Goal: Task Accomplishment & Management: Use online tool/utility

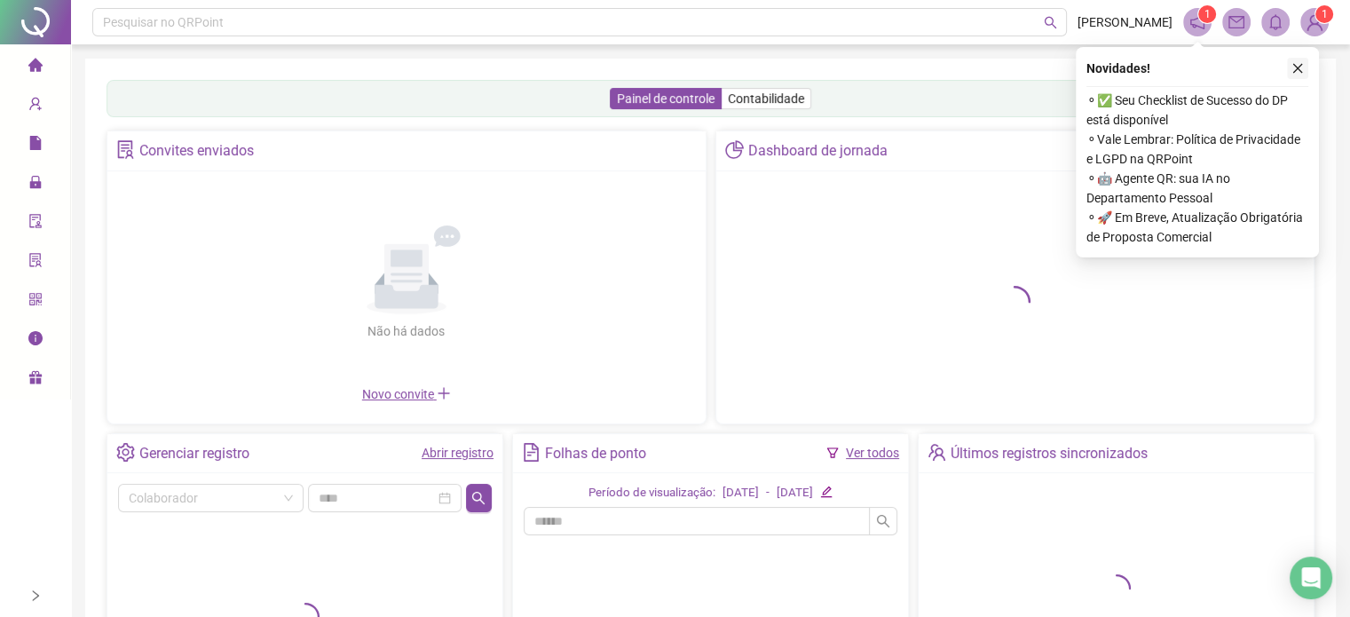
click at [1293, 65] on icon "close" at bounding box center [1298, 69] width 10 height 10
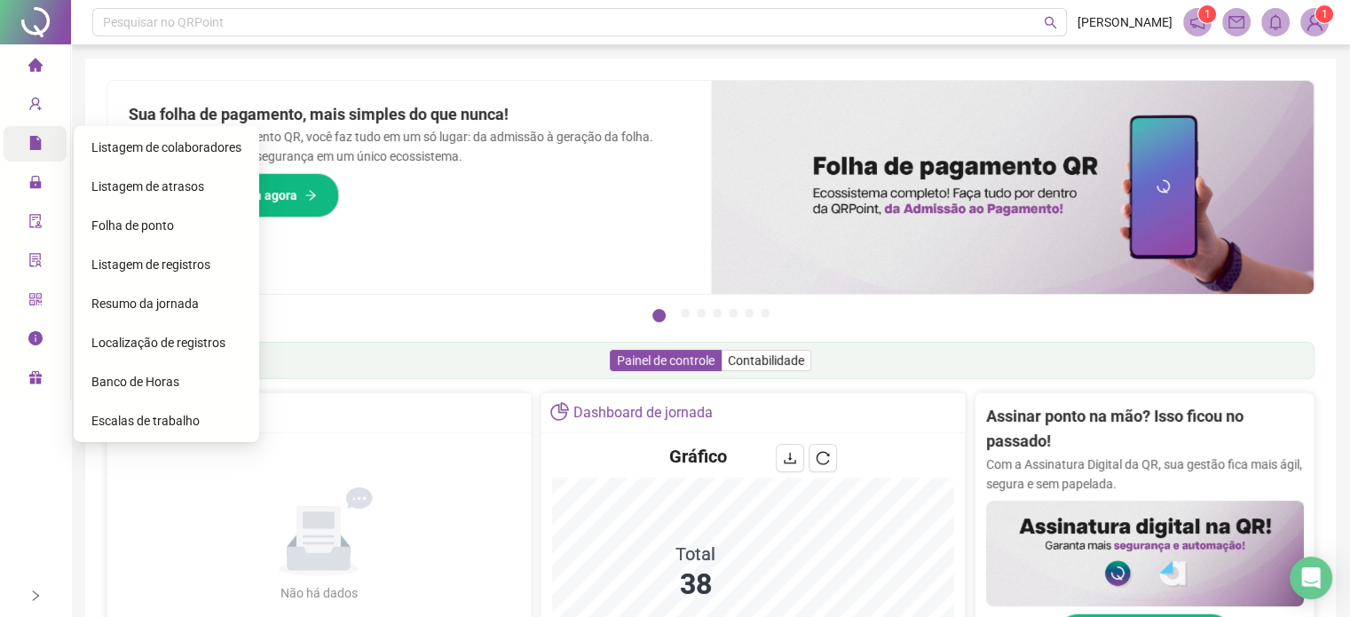
click at [43, 148] on span "Relatórios" at bounding box center [67, 144] width 79 height 14
click at [146, 225] on span "Folha de ponto" at bounding box center [132, 225] width 83 height 14
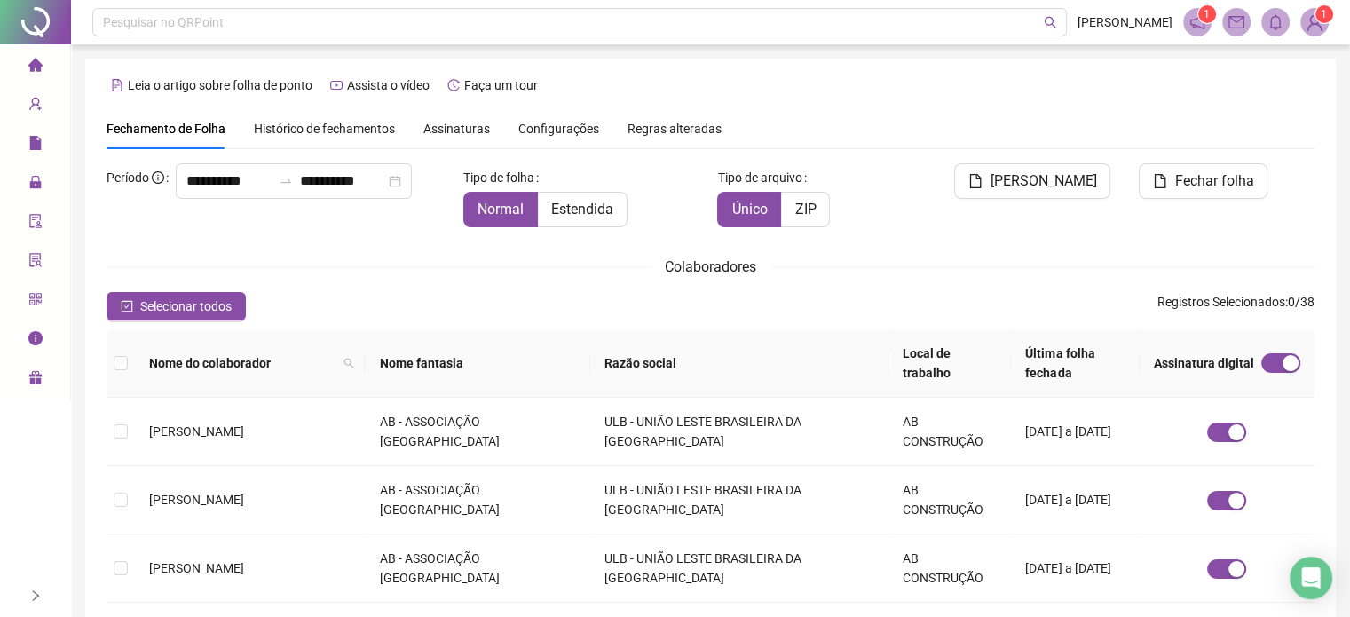
scroll to position [54, 0]
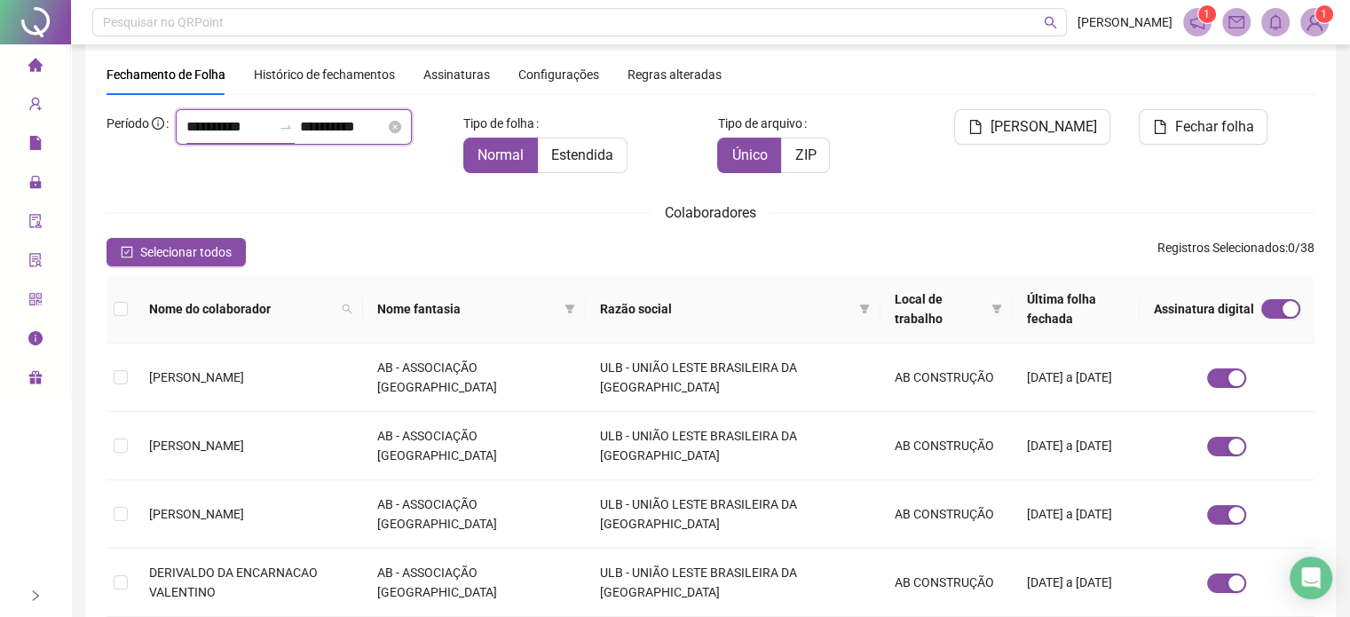
click at [186, 138] on input "**********" at bounding box center [228, 126] width 85 height 21
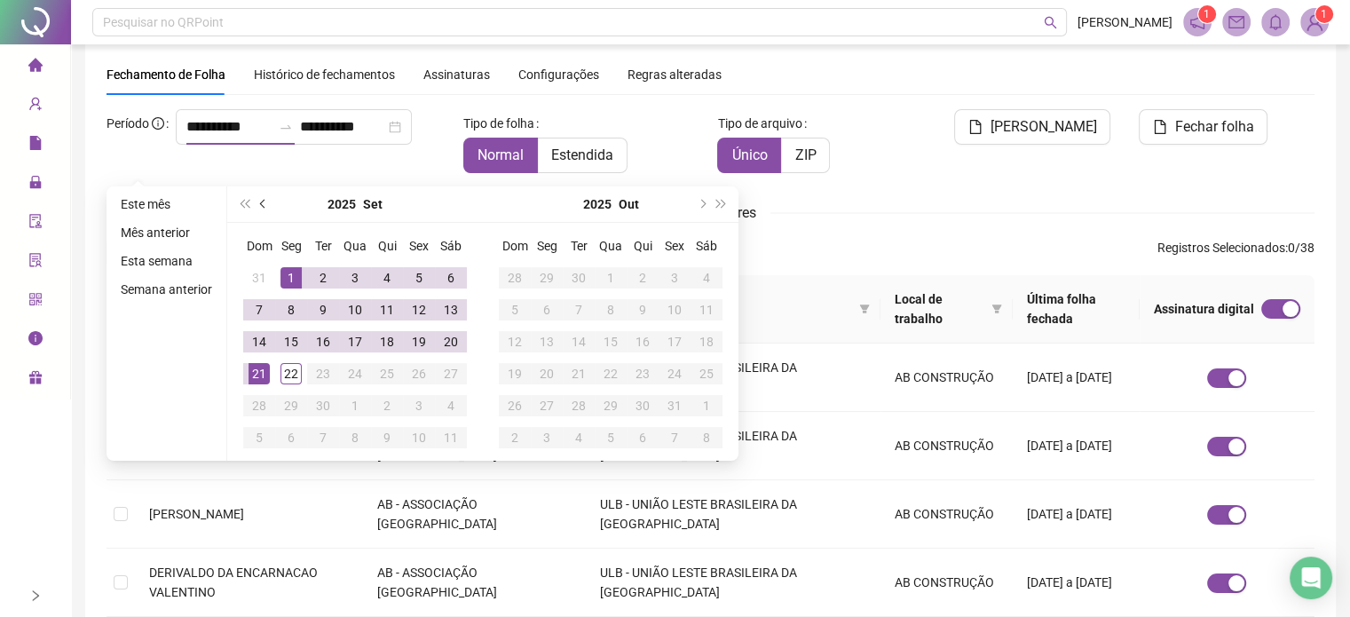
click at [264, 209] on button "prev-year" at bounding box center [264, 204] width 20 height 36
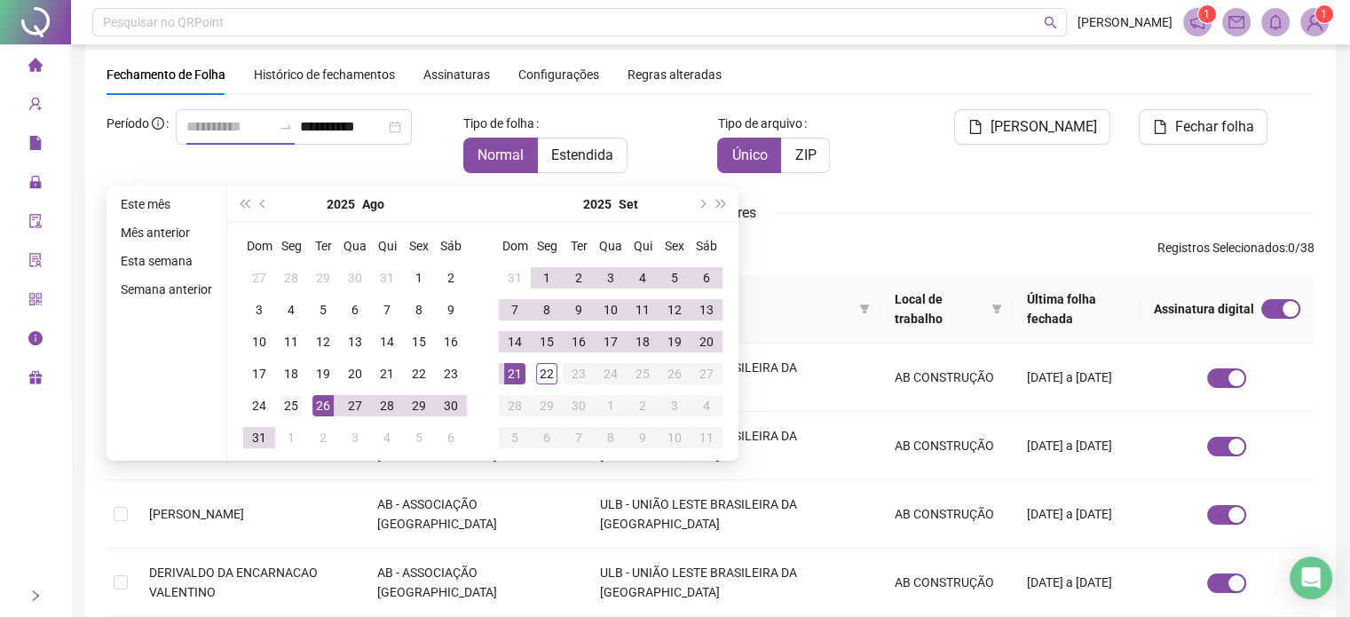
type input "**********"
click at [288, 397] on div "25" at bounding box center [291, 405] width 21 height 21
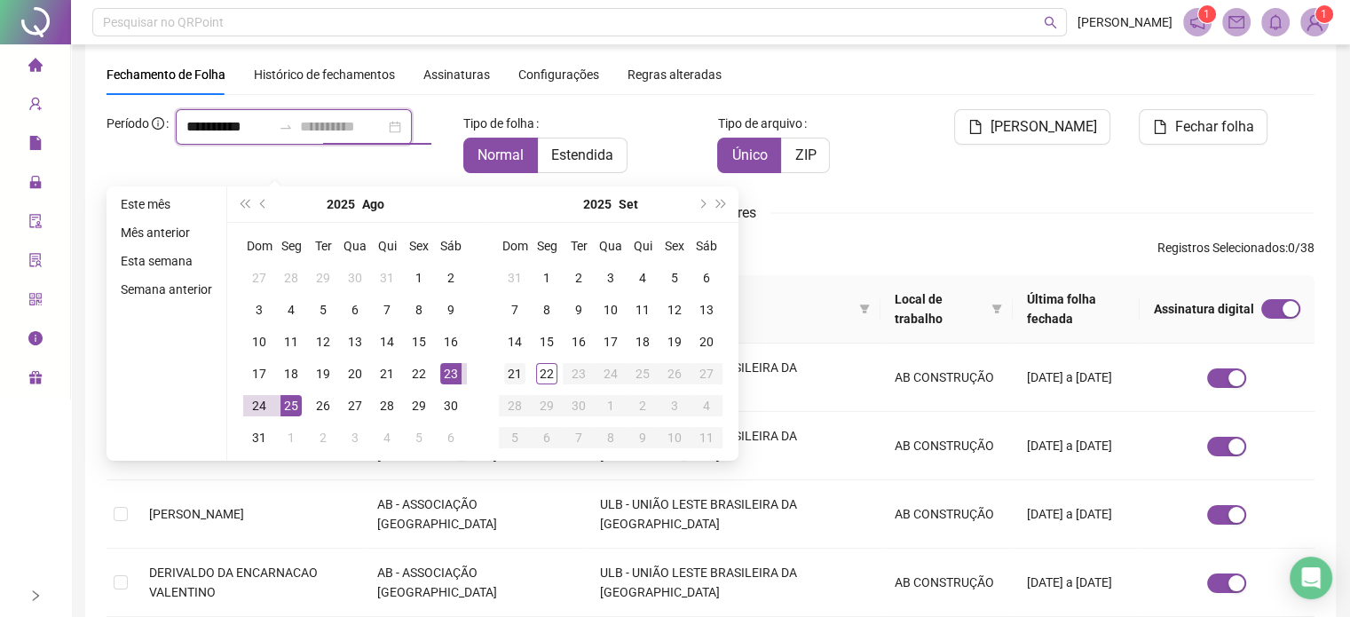
type input "**********"
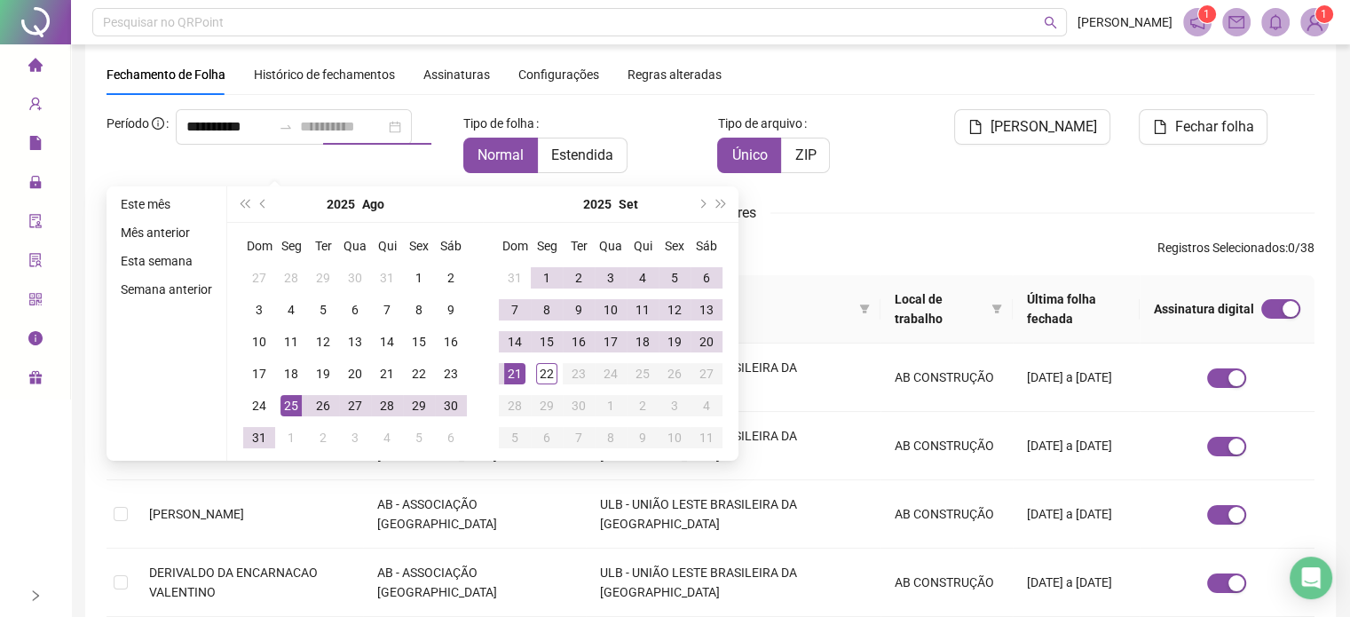
click at [513, 372] on div "21" at bounding box center [514, 373] width 21 height 21
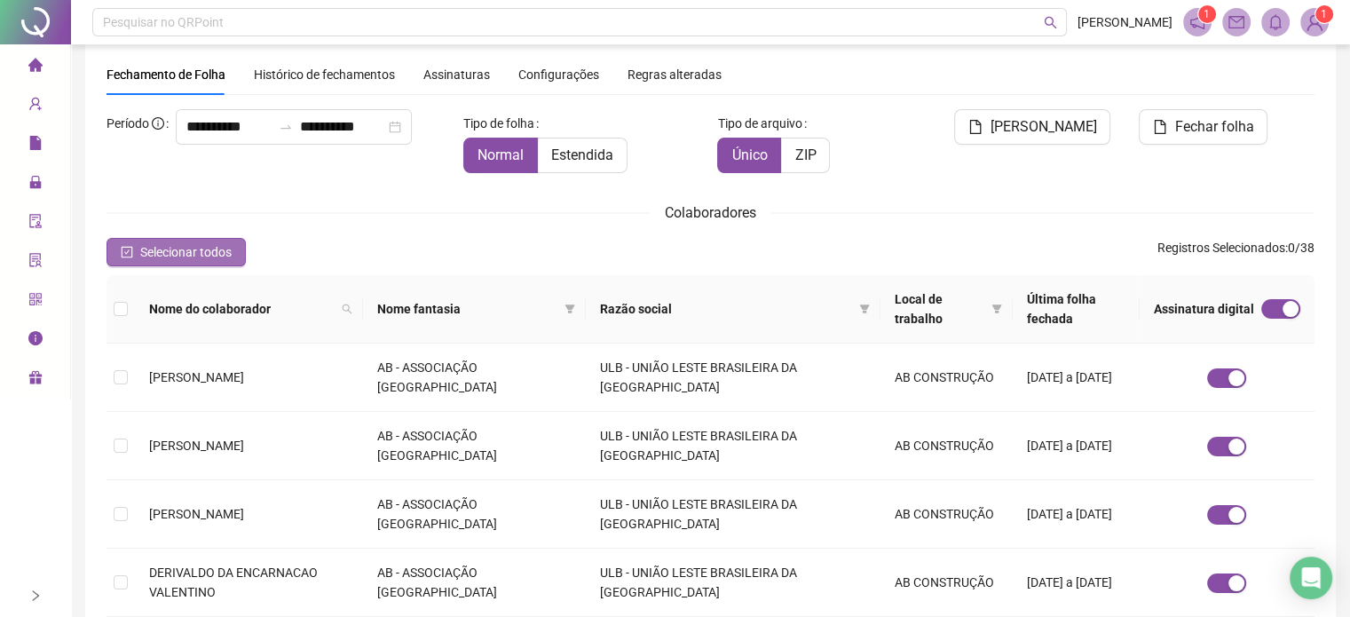
click at [140, 257] on span "Selecionar todos" at bounding box center [185, 252] width 91 height 20
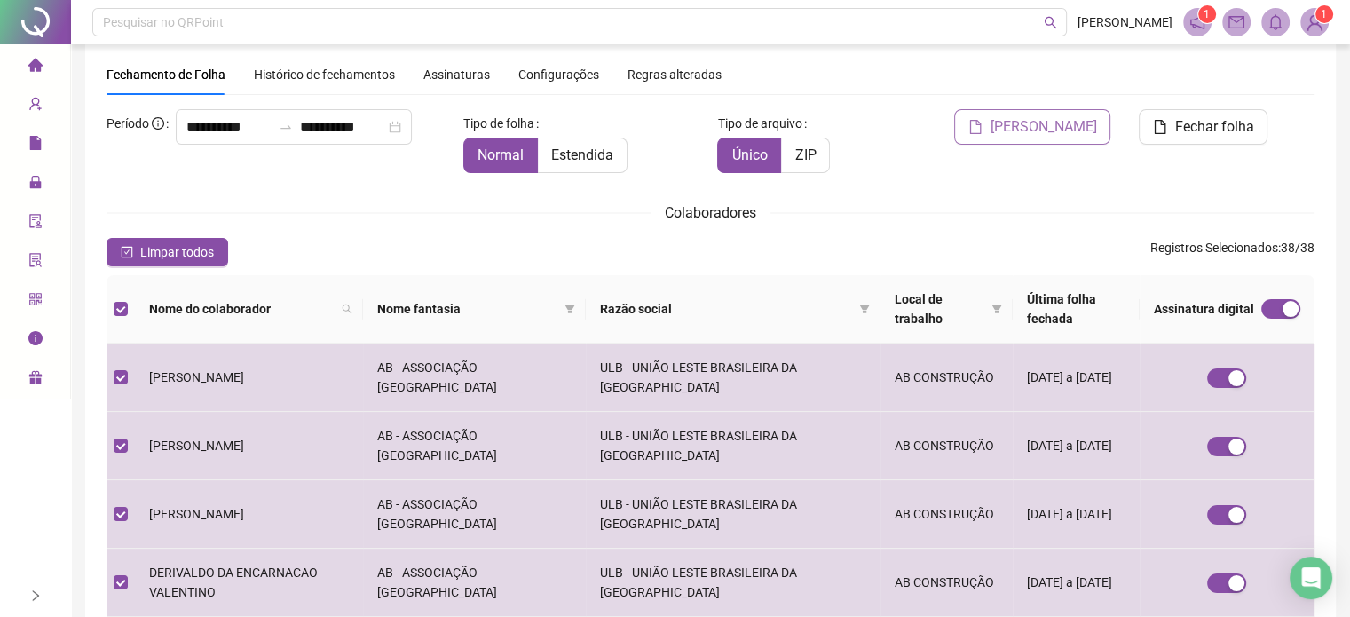
click at [1040, 125] on span "[PERSON_NAME]" at bounding box center [1043, 126] width 107 height 21
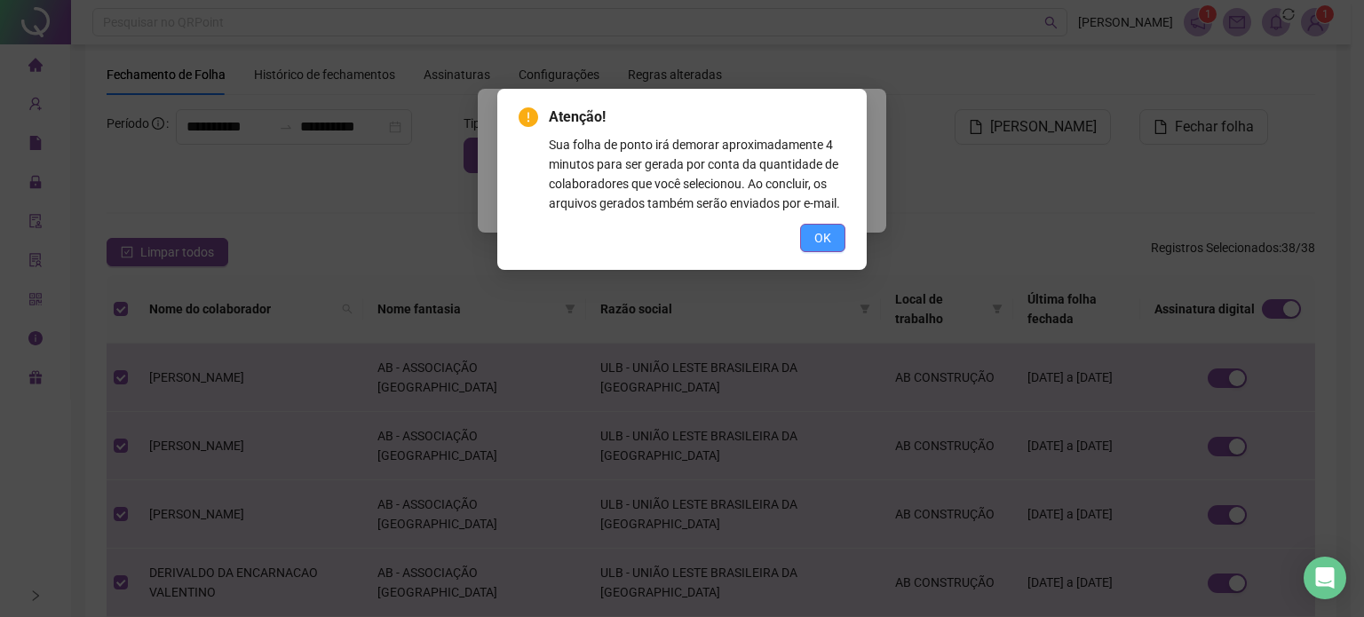
click at [811, 239] on button "OK" at bounding box center [822, 238] width 45 height 28
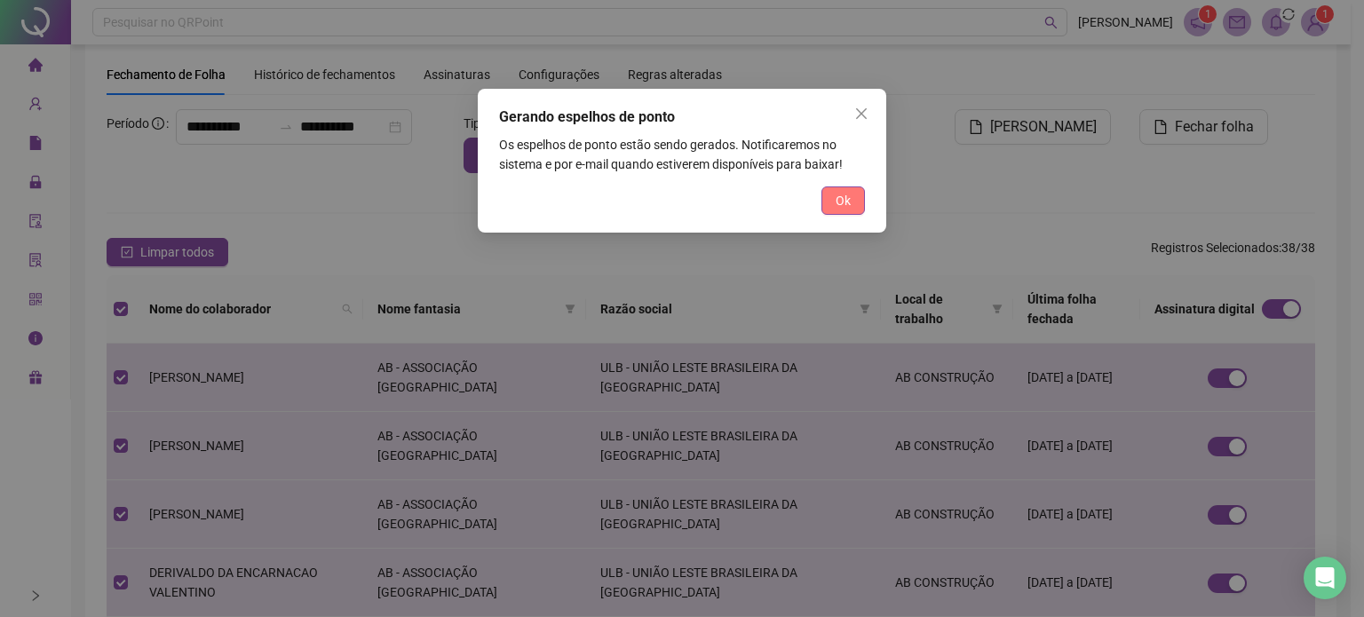
click at [849, 198] on span "Ok" at bounding box center [842, 201] width 15 height 20
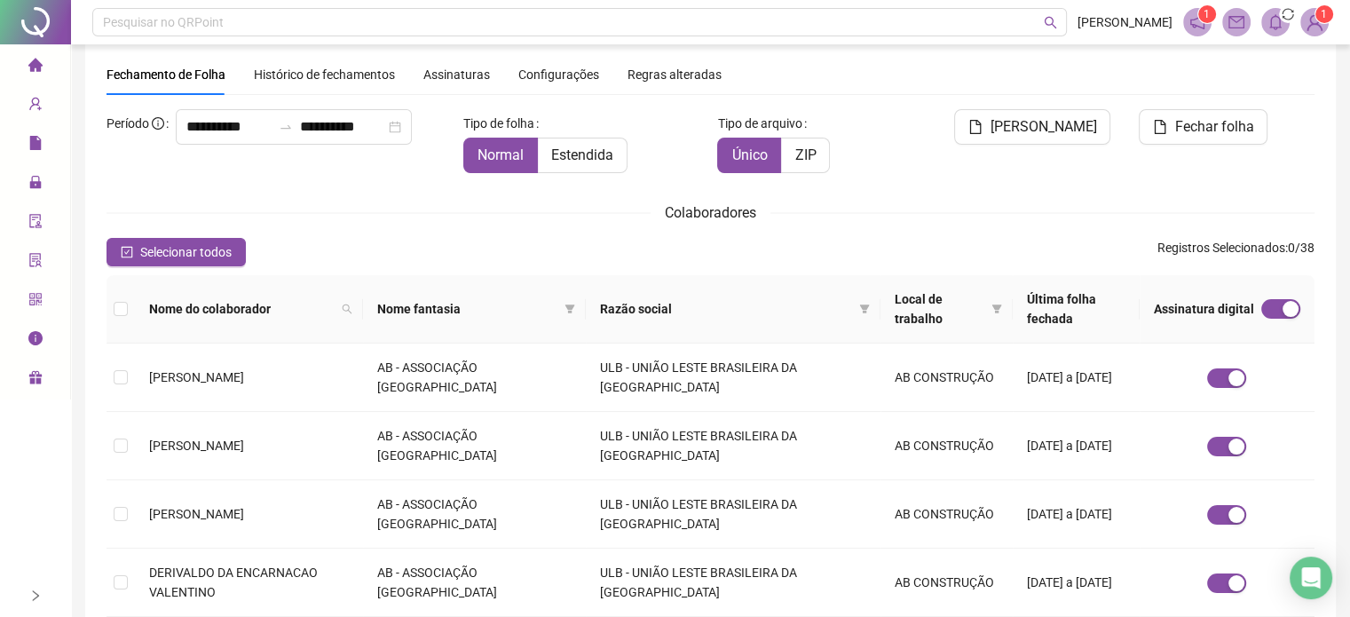
scroll to position [0, 0]
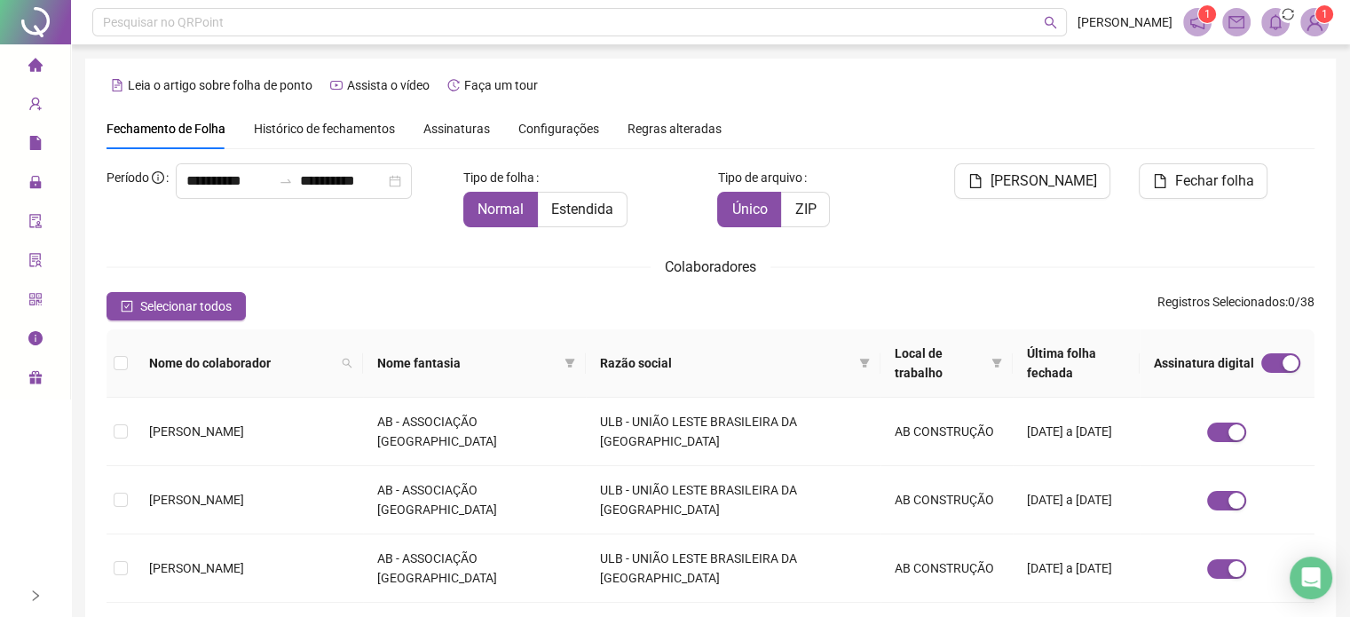
click at [985, 236] on div "[PERSON_NAME]" at bounding box center [1016, 202] width 204 height 78
click at [170, 304] on span "Selecionar todos" at bounding box center [185, 307] width 91 height 20
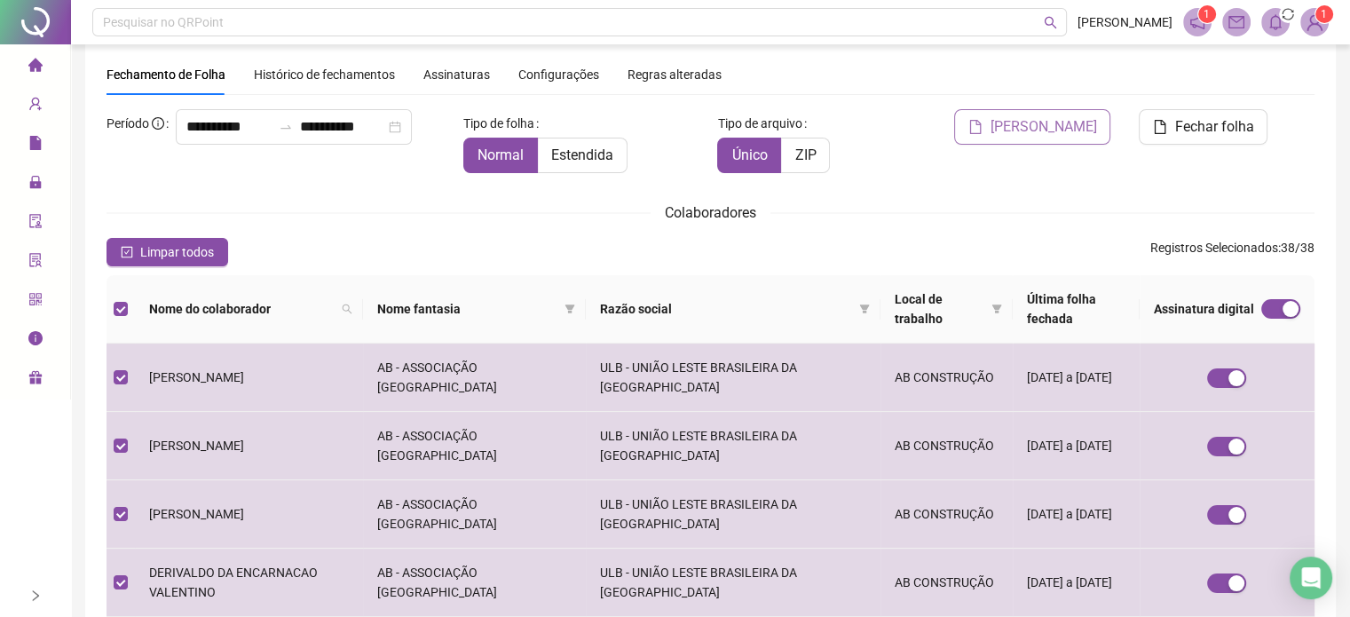
click at [1064, 118] on span "[PERSON_NAME]" at bounding box center [1043, 126] width 107 height 21
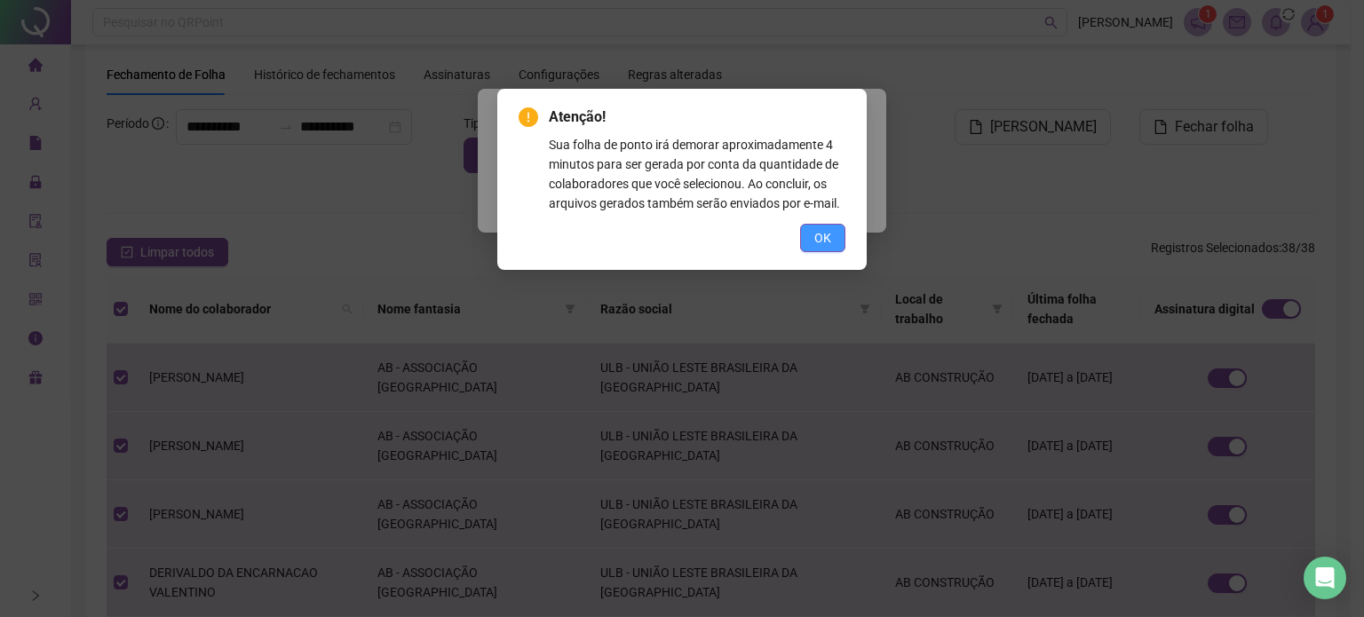
click at [823, 231] on span "OK" at bounding box center [822, 238] width 17 height 20
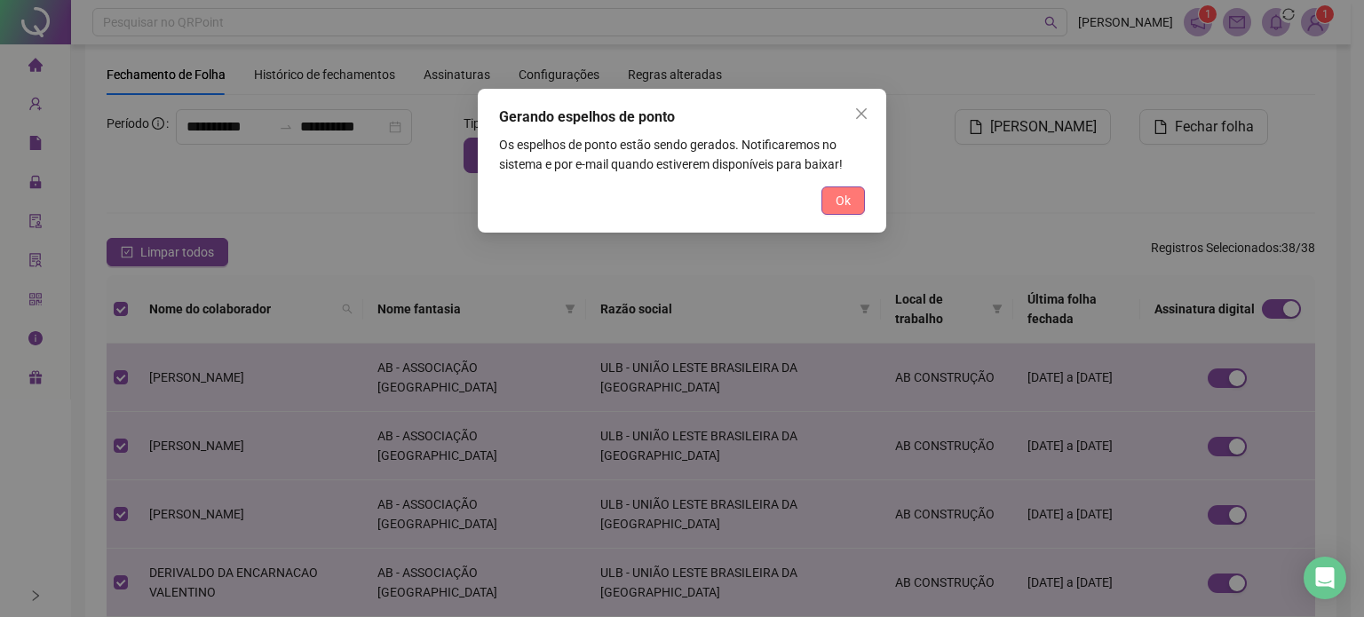
click at [831, 190] on button "Ok" at bounding box center [842, 200] width 43 height 28
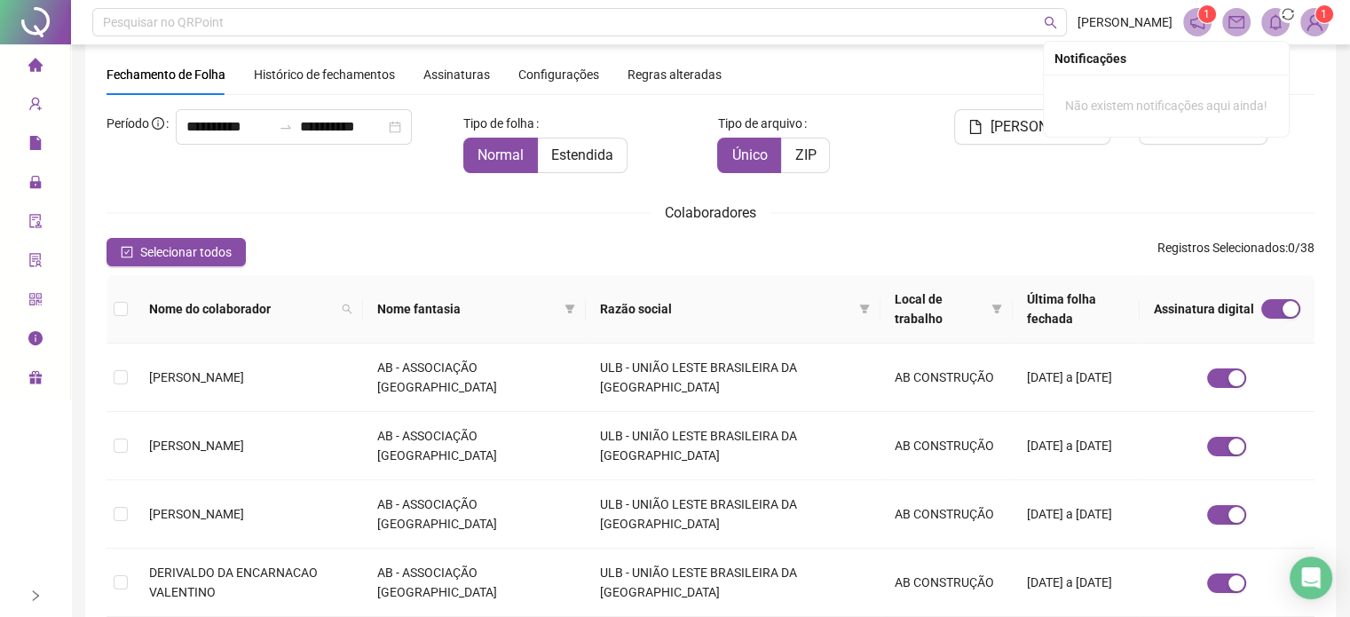
click at [1277, 28] on icon "bell" at bounding box center [1275, 22] width 12 height 16
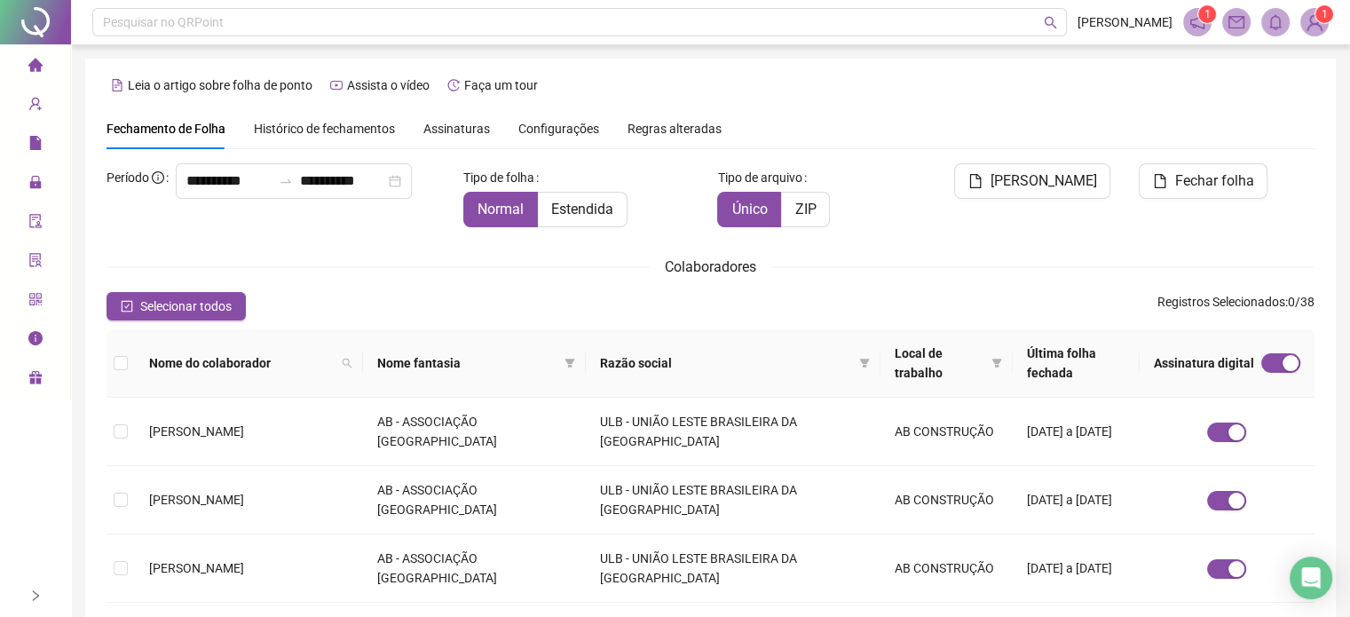
scroll to position [54, 0]
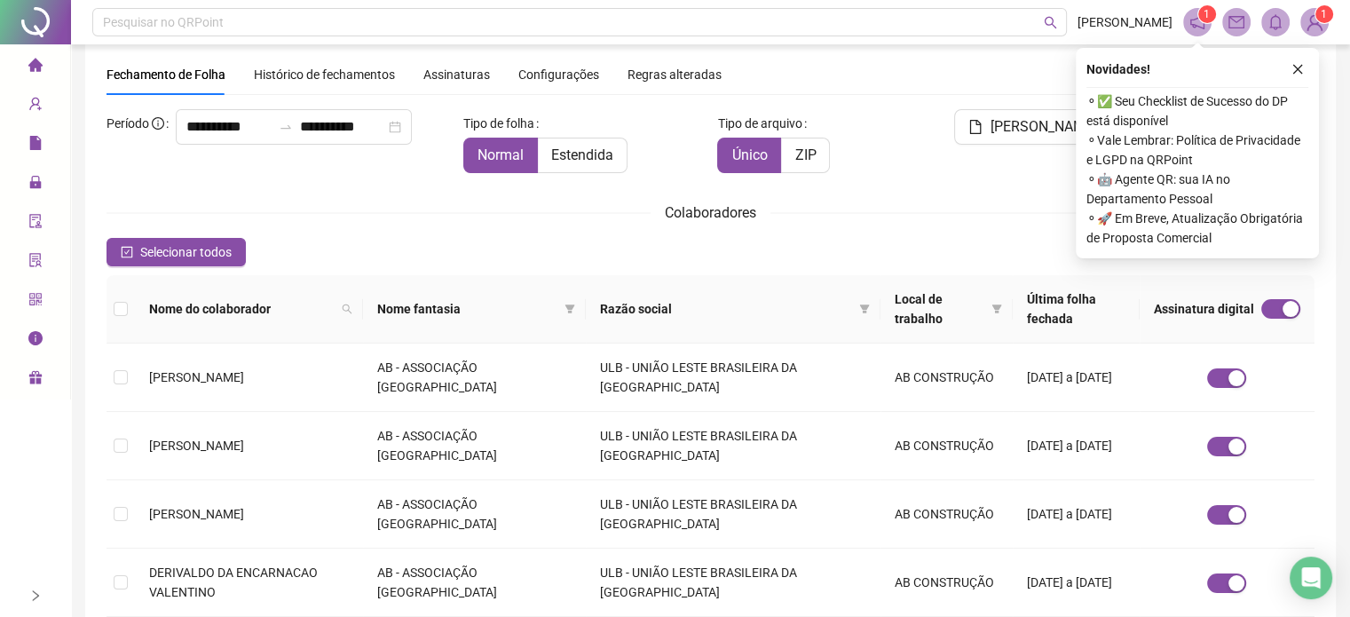
click at [1003, 174] on div "[PERSON_NAME]" at bounding box center [1016, 148] width 204 height 78
click at [1299, 67] on icon "close" at bounding box center [1298, 70] width 10 height 10
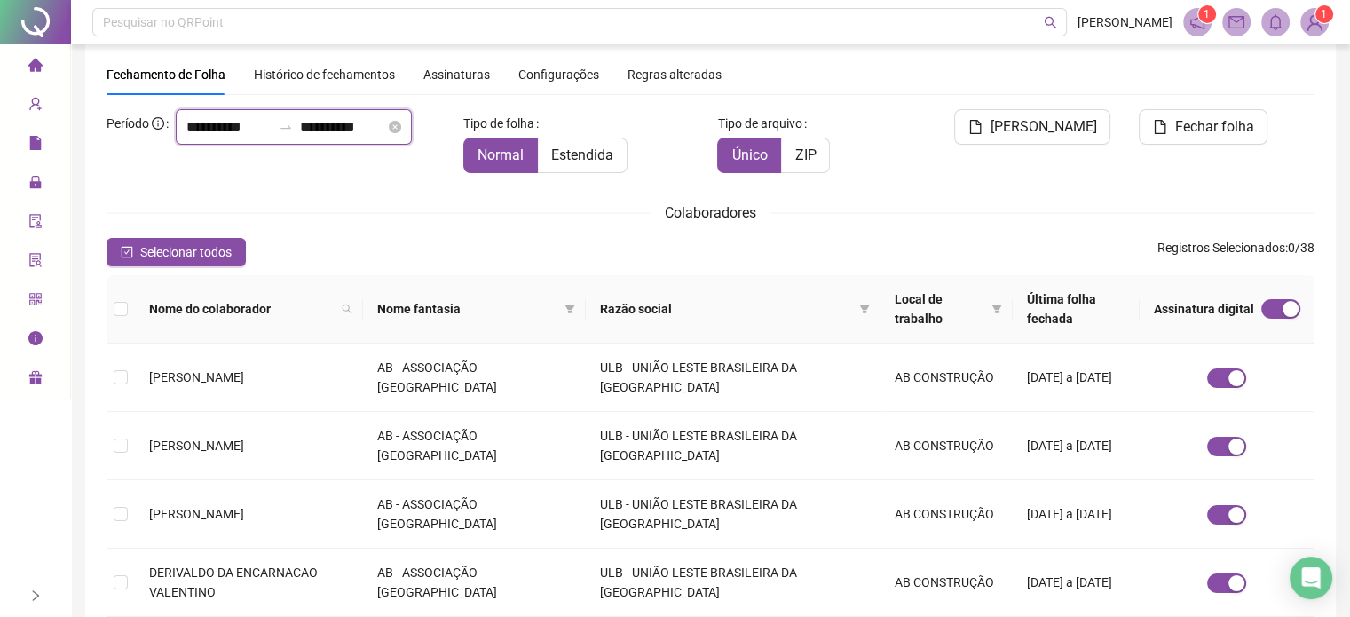
click at [186, 138] on input "**********" at bounding box center [228, 126] width 85 height 21
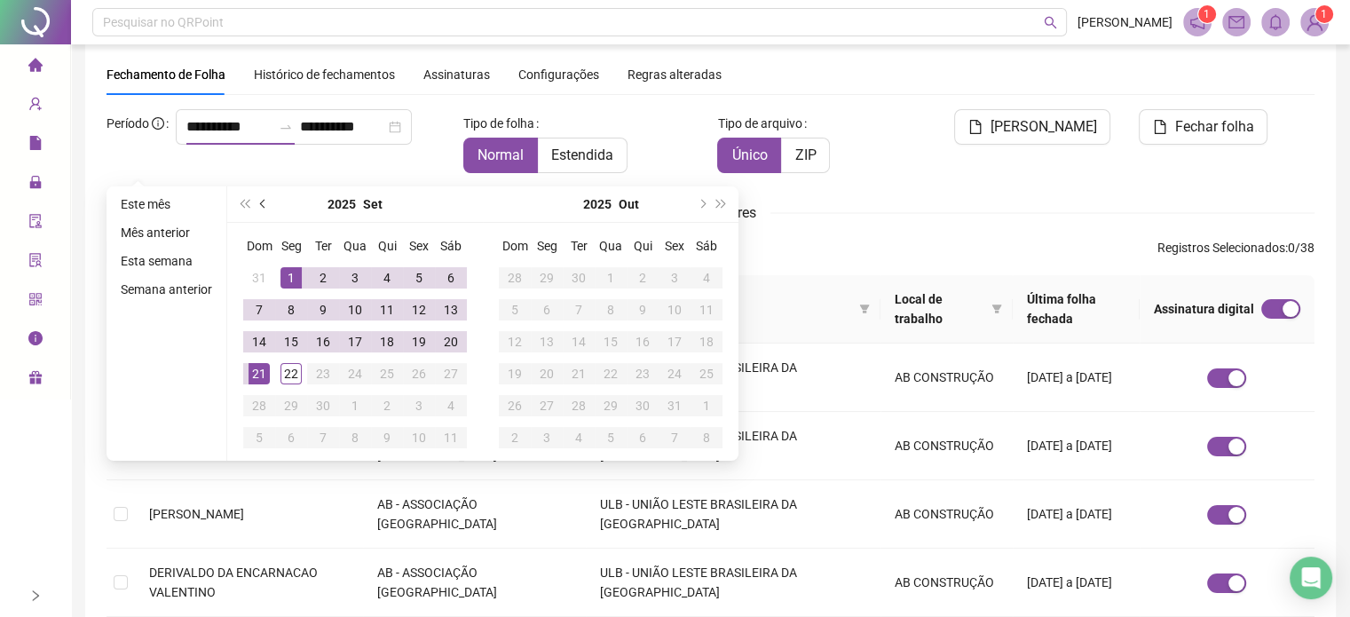
click at [265, 201] on button "prev-year" at bounding box center [264, 204] width 20 height 36
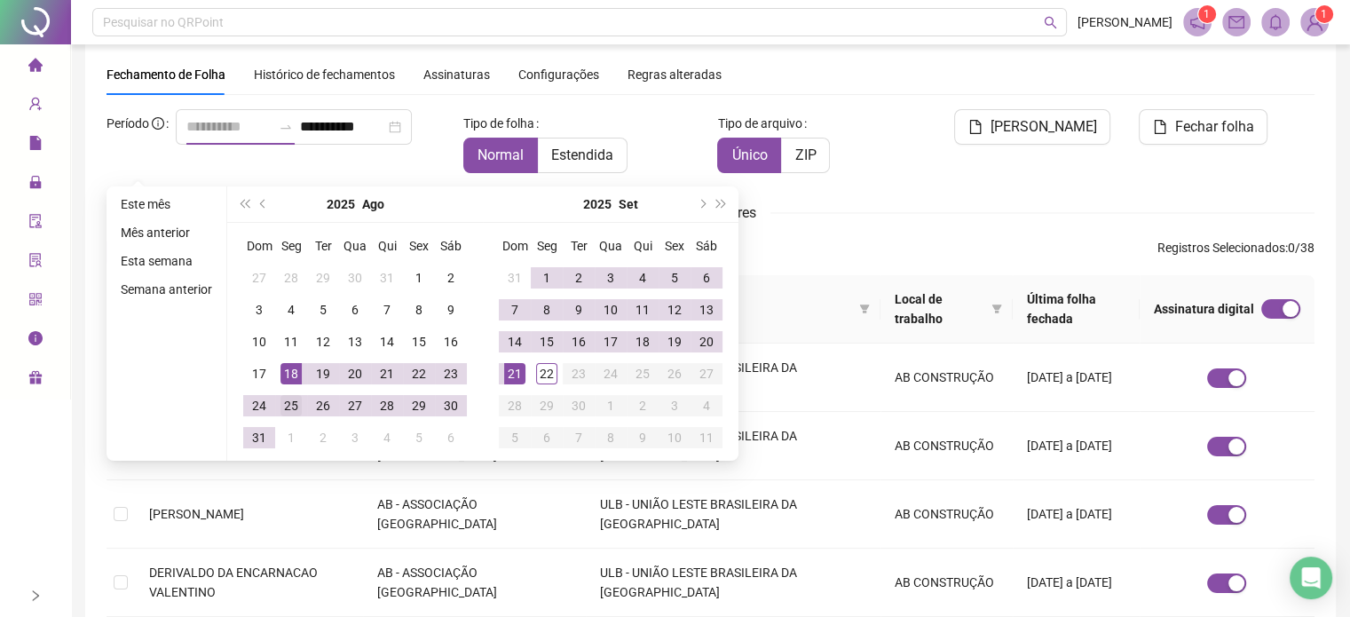
type input "**********"
click at [282, 406] on div "25" at bounding box center [291, 405] width 21 height 21
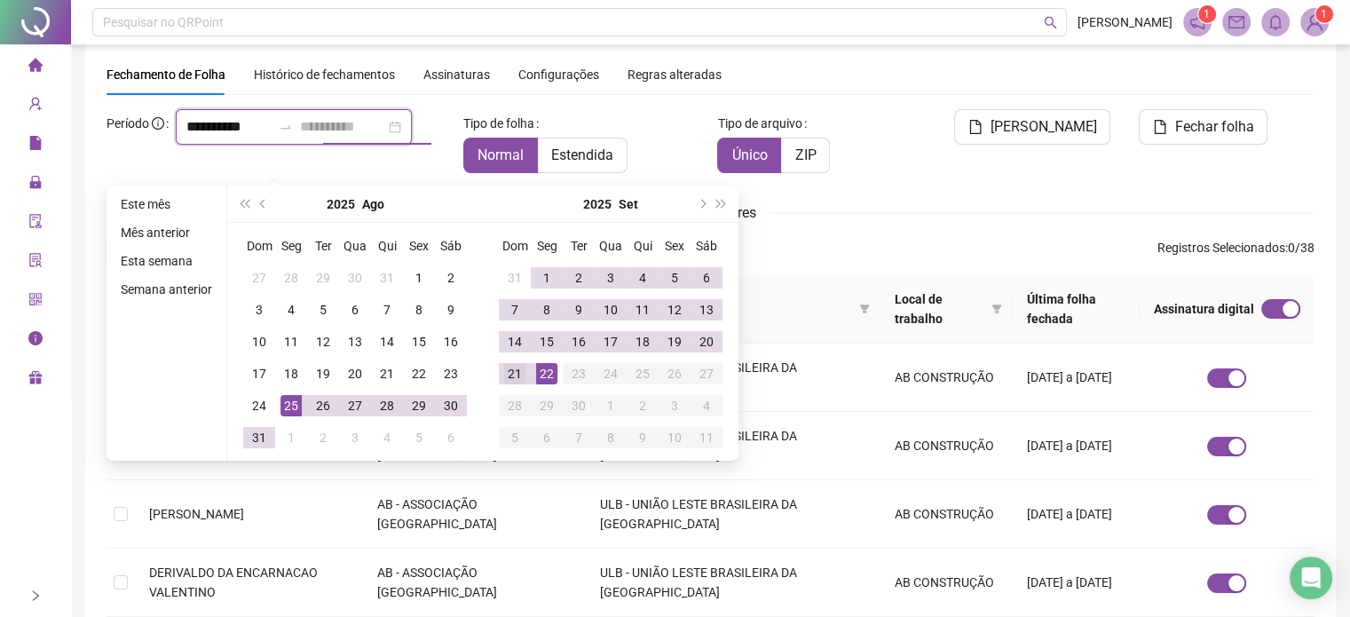
type input "**********"
click at [511, 372] on div "21" at bounding box center [514, 373] width 21 height 21
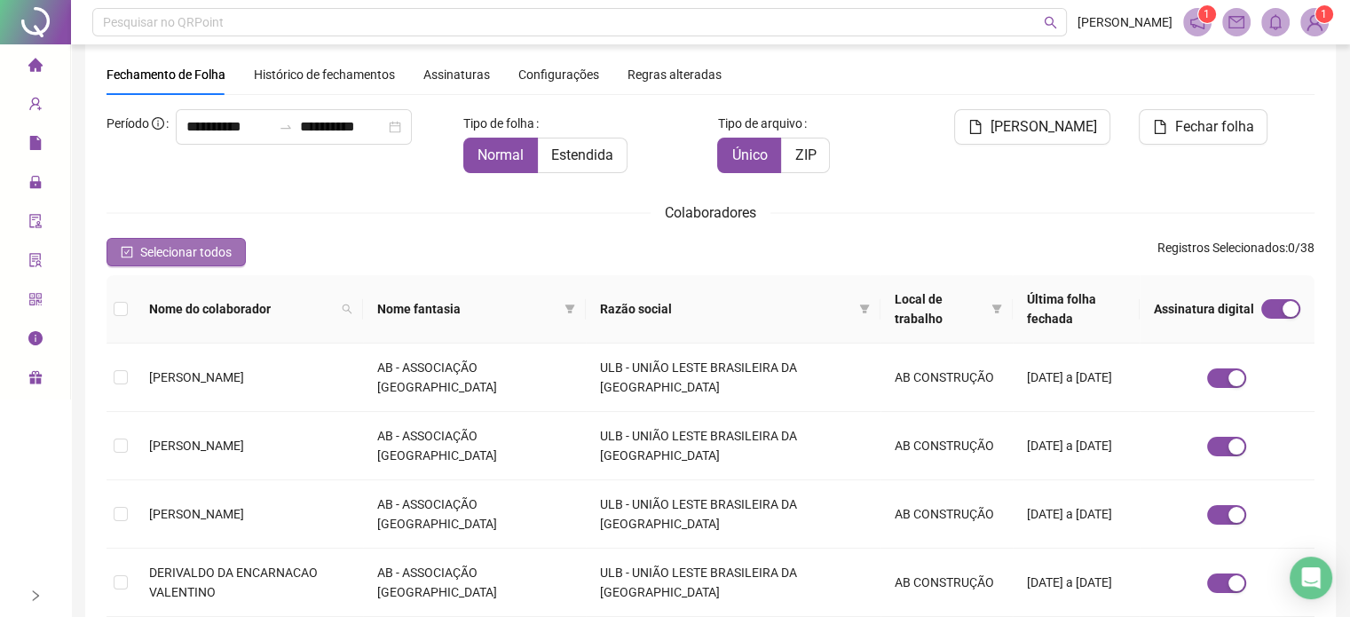
click at [178, 239] on button "Selecionar todos" at bounding box center [176, 252] width 139 height 28
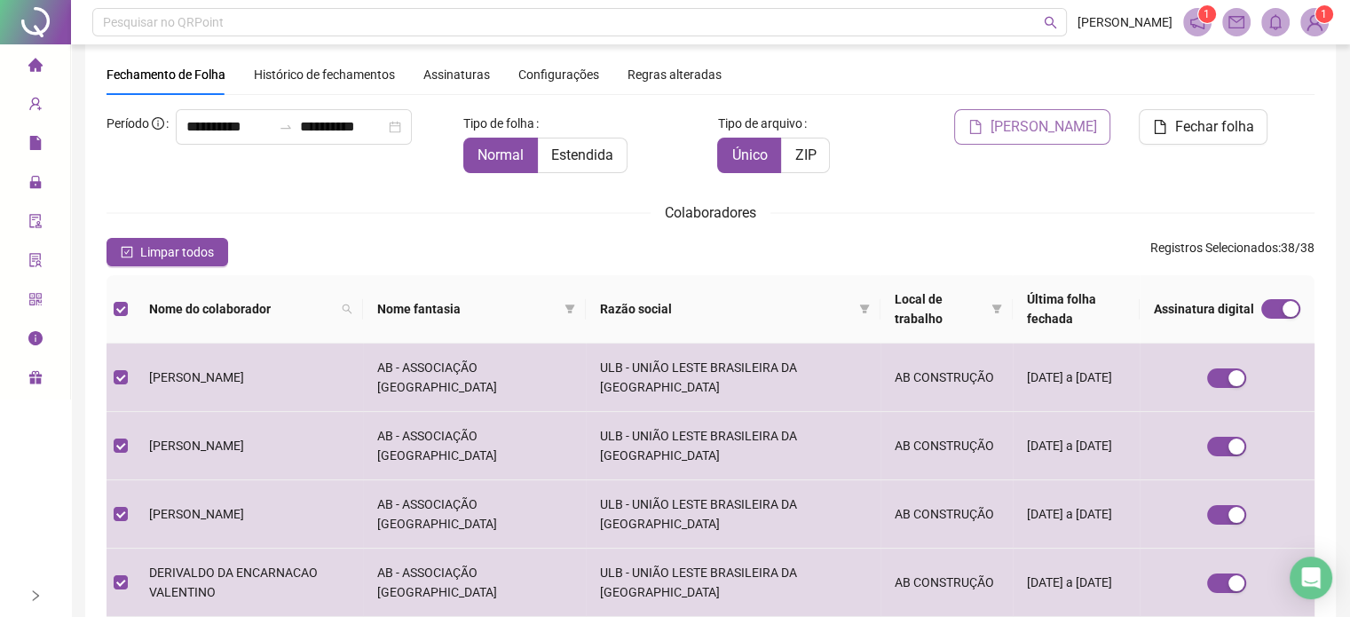
click at [1046, 122] on span "[PERSON_NAME]" at bounding box center [1043, 126] width 107 height 21
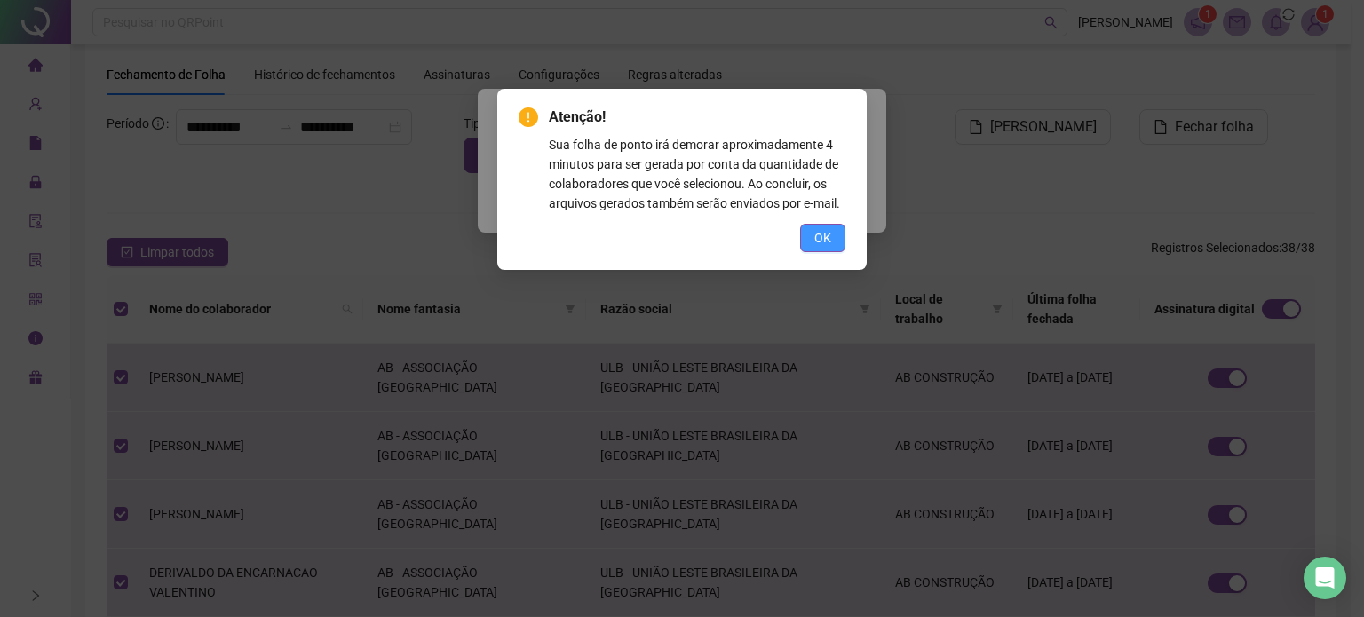
click at [817, 228] on span "OK" at bounding box center [822, 238] width 17 height 20
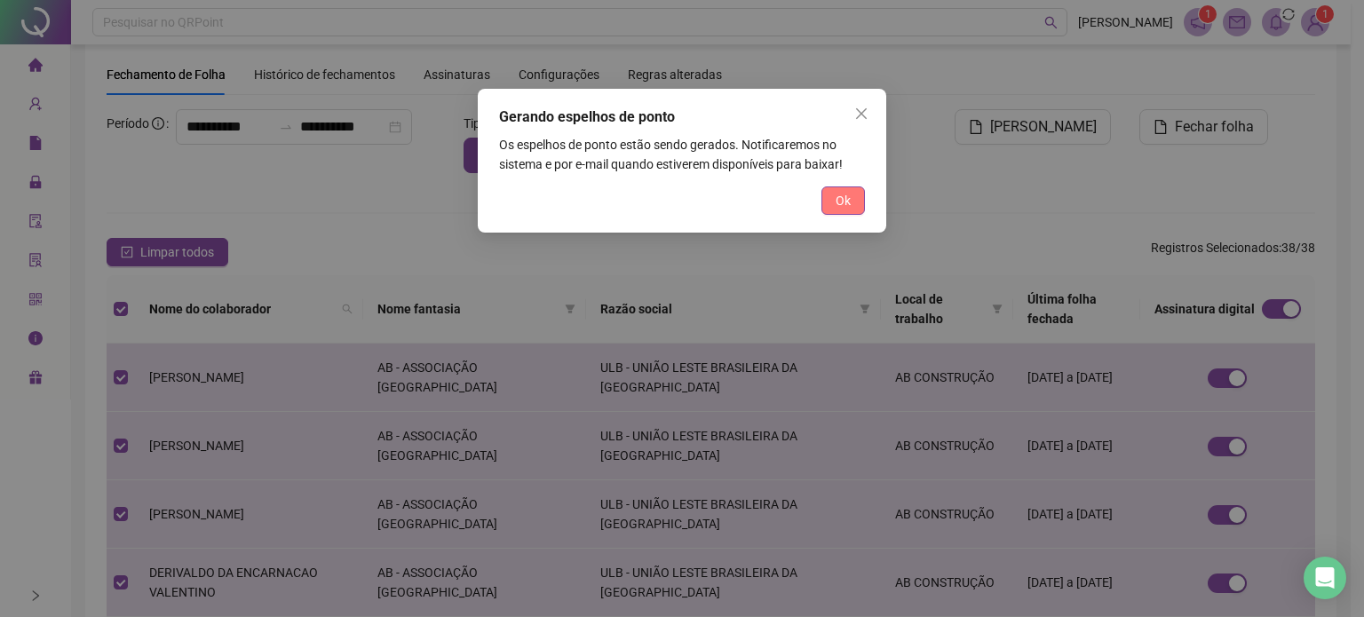
click at [849, 197] on span "Ok" at bounding box center [842, 201] width 15 height 20
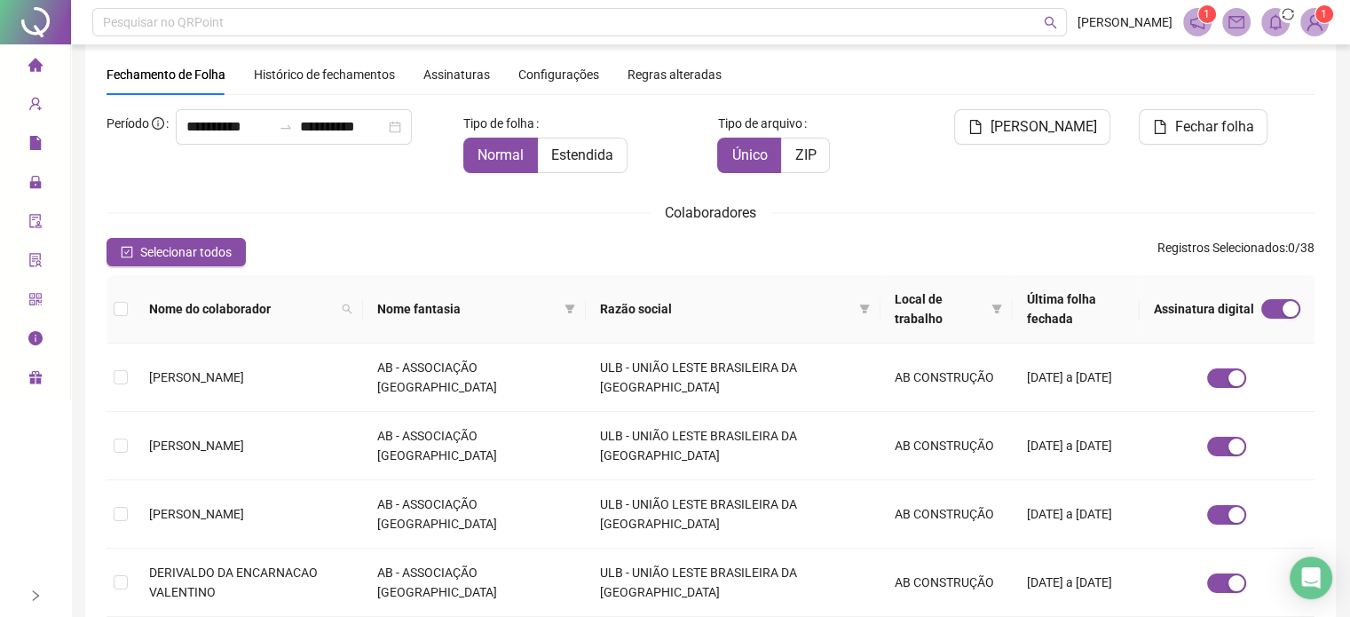
click at [960, 202] on div "Colaboradores" at bounding box center [711, 213] width 1208 height 22
